Goal: Communication & Community: Participate in discussion

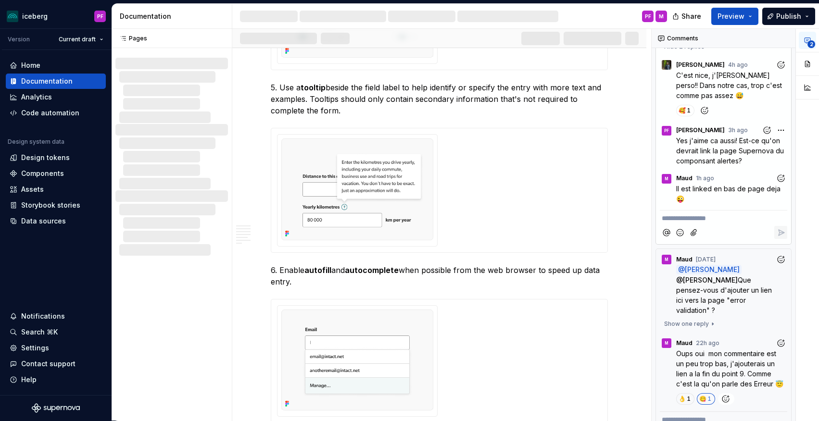
scroll to position [111, 0]
click at [681, 229] on icon "Add emoji" at bounding box center [680, 232] width 7 height 7
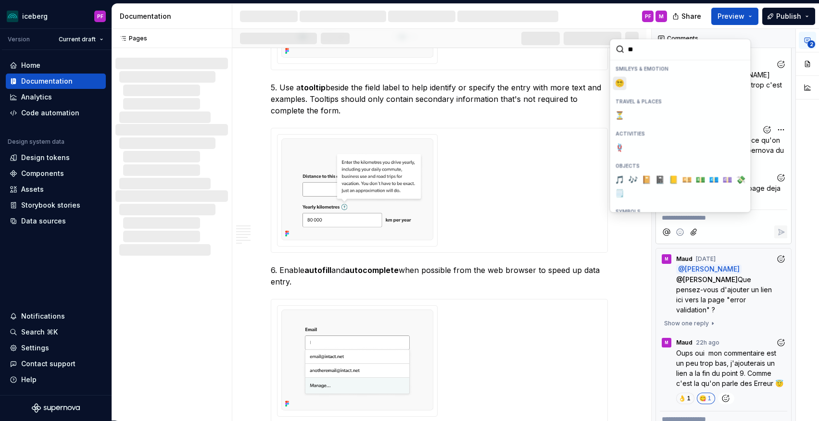
type input "*"
click at [644, 83] on span "🤦‍♀️" at bounding box center [647, 83] width 8 height 10
type input "*******"
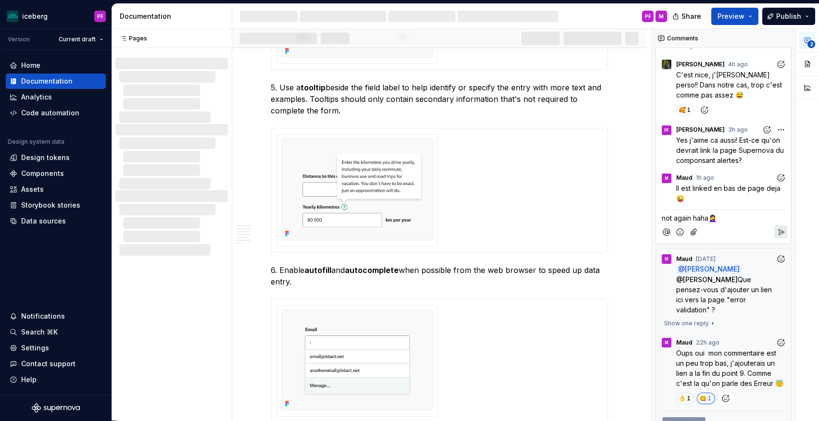
click at [712, 214] on span "not again haha🤦‍♀️" at bounding box center [689, 218] width 55 height 8
copy span "🤦‍♀️"
click at [777, 228] on icon "Reply" at bounding box center [781, 233] width 10 height 10
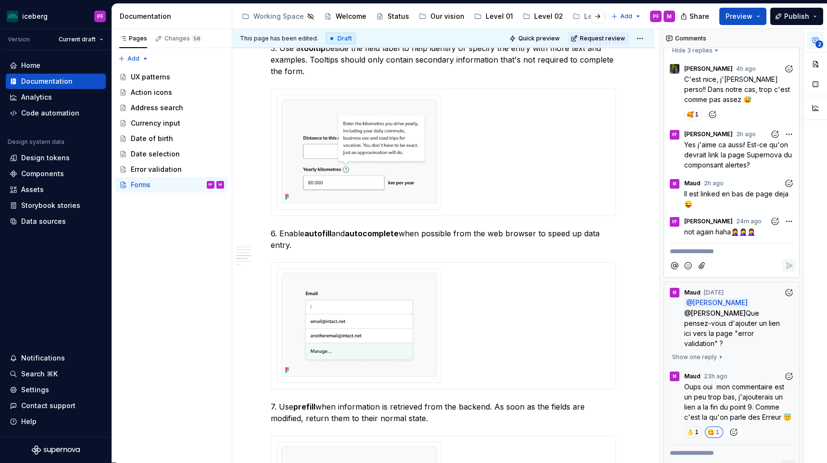
scroll to position [751, 0]
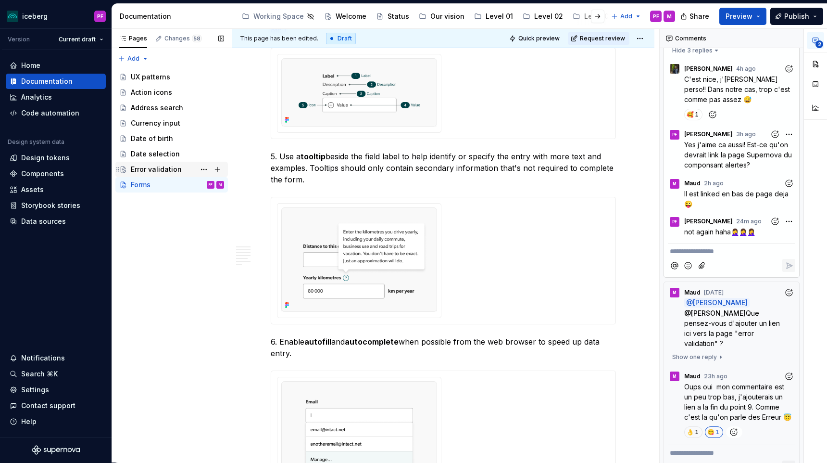
click at [173, 170] on div "Error validation" at bounding box center [156, 170] width 51 height 10
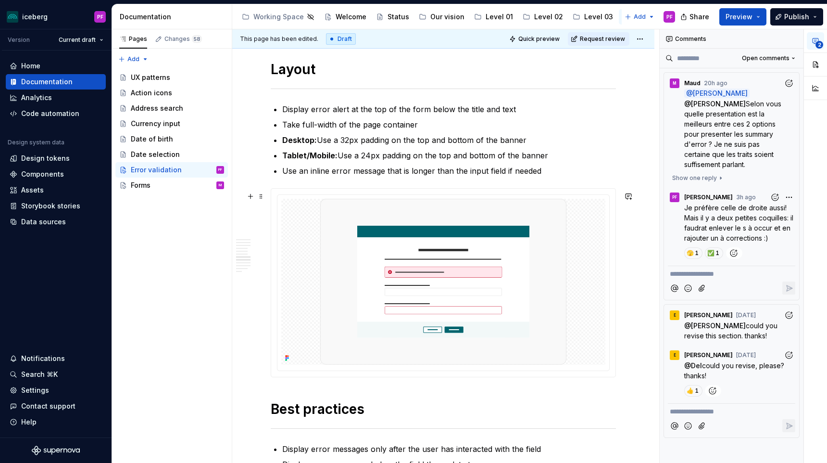
scroll to position [1237, 0]
click at [717, 180] on button "Show one reply" at bounding box center [697, 177] width 59 height 13
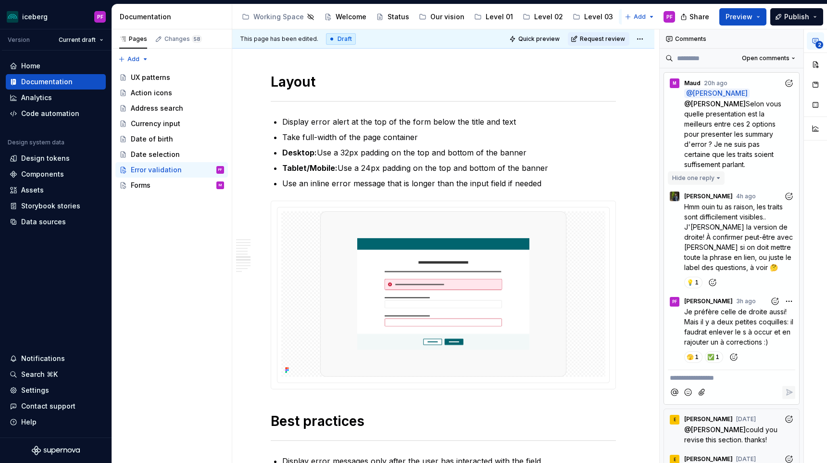
scroll to position [98, 0]
click at [696, 252] on p "Hmm ouin tu as raison, les traits sont difficilement visibles.. J'[PERSON_NAME]…" at bounding box center [740, 237] width 111 height 71
click at [703, 333] on span "Je préfère celle de droite aussi! Mais il y a deux petites coquilles: il faudra…" at bounding box center [740, 326] width 111 height 38
click at [741, 137] on span "Selon vous quelle presentation est la meilleurs entre ces 2 options pour presen…" at bounding box center [734, 134] width 99 height 69
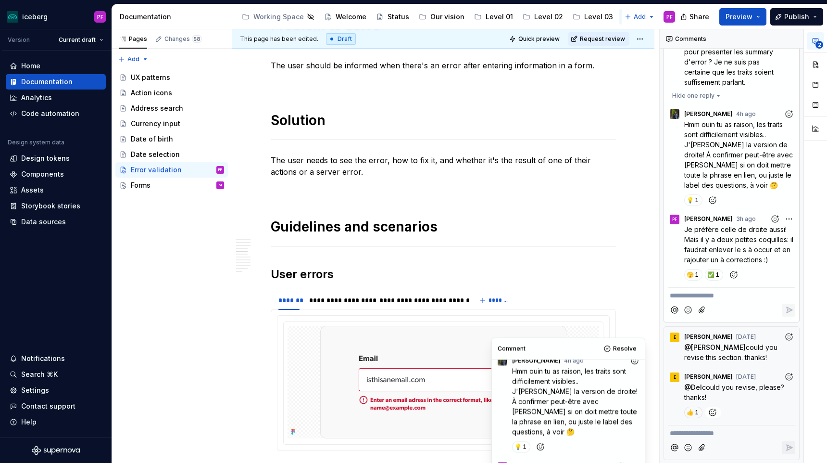
scroll to position [0, 0]
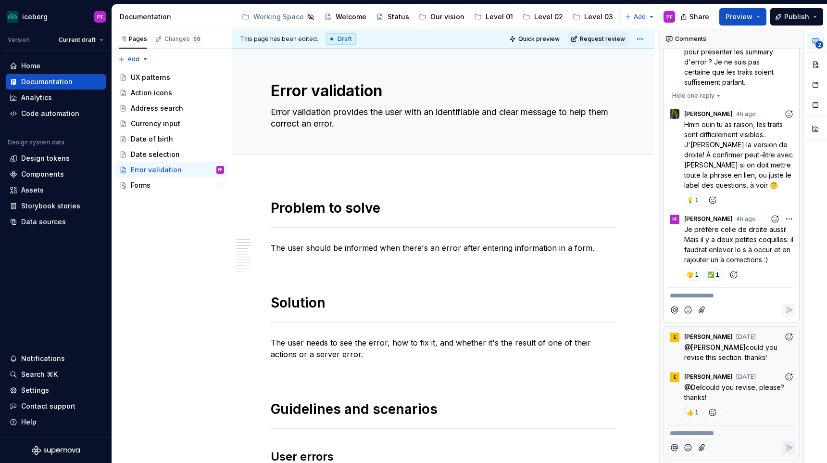
type textarea "*"
